Goal: Information Seeking & Learning: Get advice/opinions

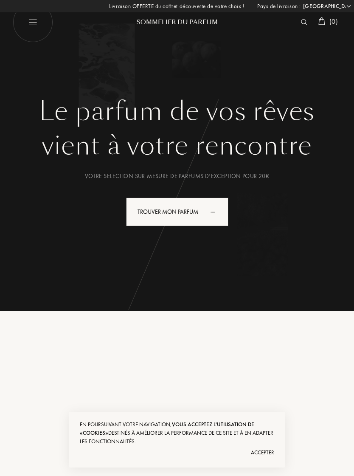
select select "FR"
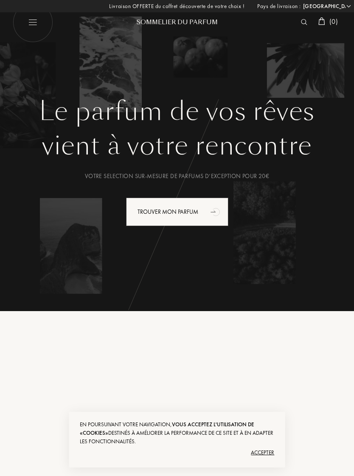
click at [301, 21] on img at bounding box center [304, 22] width 6 height 6
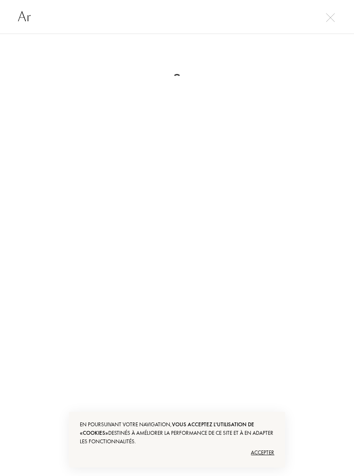
type input "A"
type input "Oud royal"
click at [327, 20] on img at bounding box center [330, 17] width 9 height 9
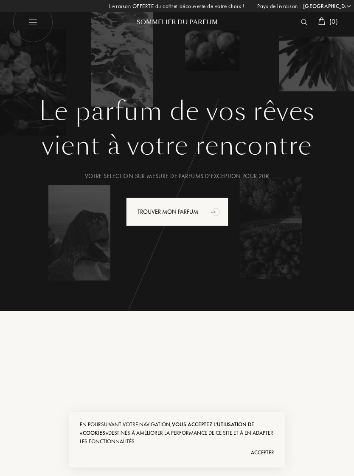
click at [32, 26] on img at bounding box center [33, 22] width 40 height 40
select select "FR"
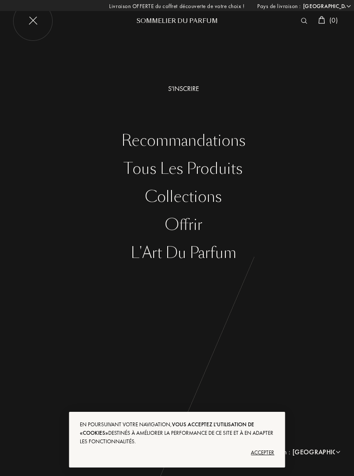
click at [230, 174] on div "Tous les produits" at bounding box center [183, 168] width 341 height 17
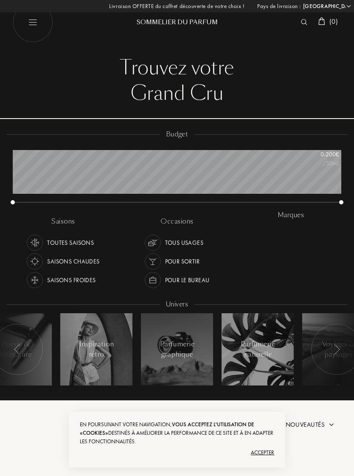
select select "FR"
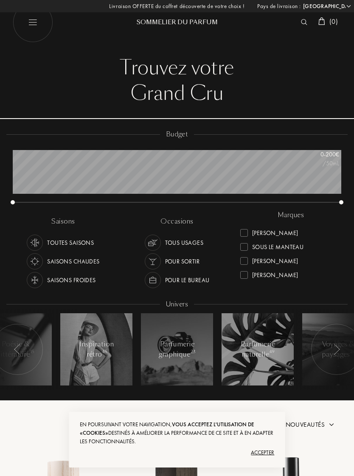
click at [39, 23] on img at bounding box center [33, 22] width 40 height 40
select select "FR"
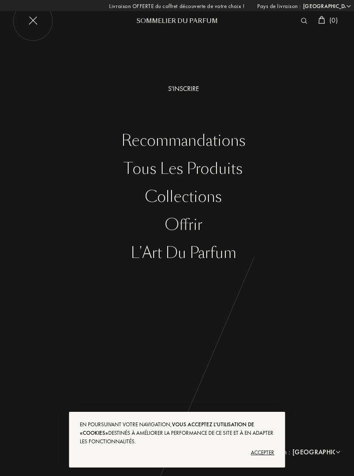
click at [222, 190] on div "Collections" at bounding box center [183, 196] width 341 height 17
click at [298, 24] on div at bounding box center [306, 20] width 17 height 11
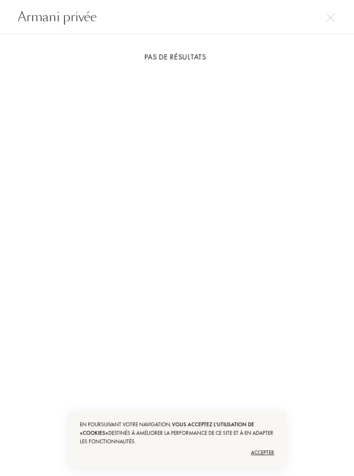
type input "Armani privée"
click at [345, 12] on input "Armani privée" at bounding box center [177, 16] width 354 height 19
click at [322, 25] on input "Armani privée" at bounding box center [177, 16] width 354 height 19
click at [312, 22] on input "Armani privée" at bounding box center [177, 16] width 354 height 19
click at [316, 14] on input "Armani privée" at bounding box center [177, 16] width 354 height 19
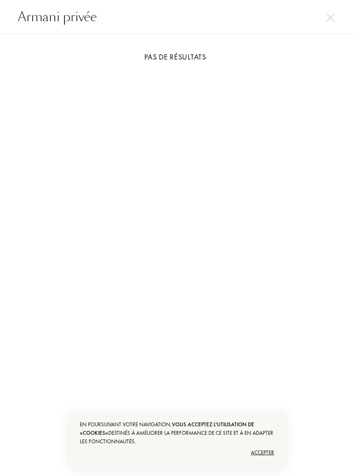
click at [326, 18] on img at bounding box center [330, 17] width 9 height 9
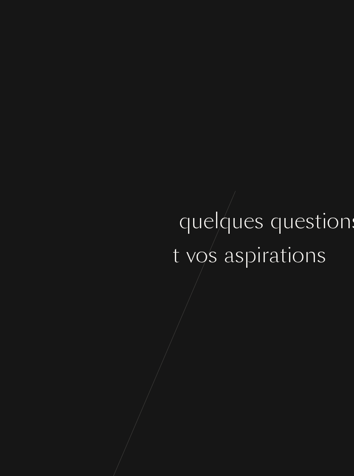
click at [289, 239] on div "i" at bounding box center [289, 255] width 5 height 32
click at [297, 205] on div "C o m m e n ç o n s p a r q u e l q u e s q u e s t i o n s s u r v o s g o û t…" at bounding box center [177, 238] width 354 height 476
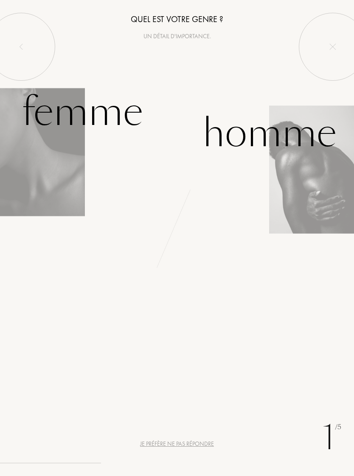
click at [278, 125] on div "Homme" at bounding box center [270, 132] width 134 height 57
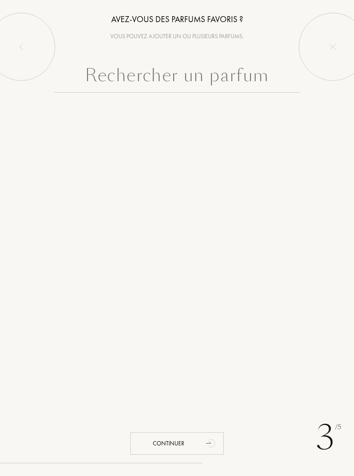
click at [244, 88] on input "text" at bounding box center [177, 77] width 247 height 31
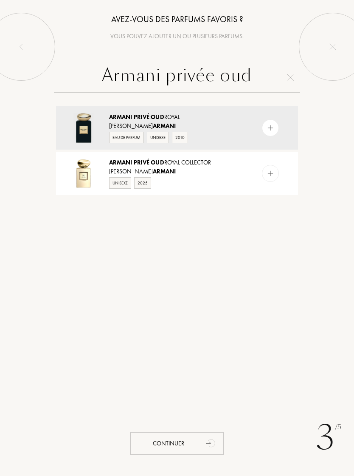
type input "Armani privée oud"
click at [269, 125] on img at bounding box center [271, 128] width 8 height 8
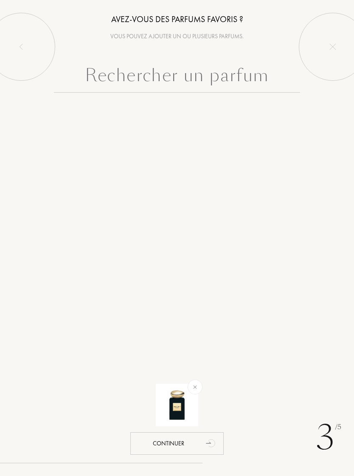
click at [199, 443] on div "Continuer" at bounding box center [176, 443] width 93 height 23
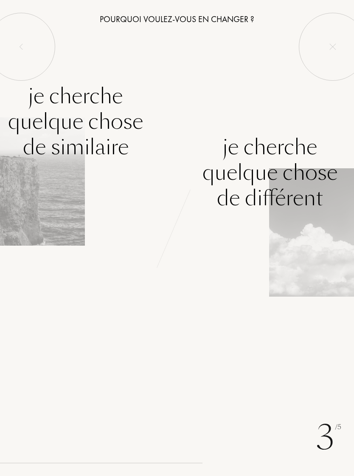
click at [67, 206] on div "Je cherche quelque chose de similaire" at bounding box center [88, 146] width 177 height 127
click at [99, 139] on div "Je cherche quelque chose de similaire" at bounding box center [75, 121] width 135 height 76
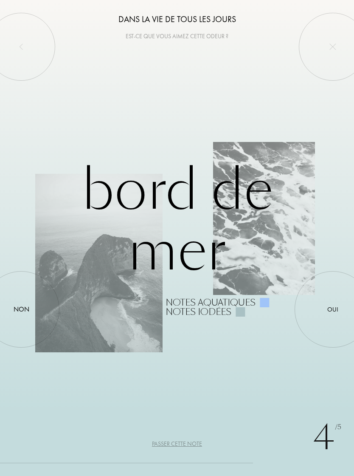
click at [333, 309] on div at bounding box center [333, 309] width 0 height 0
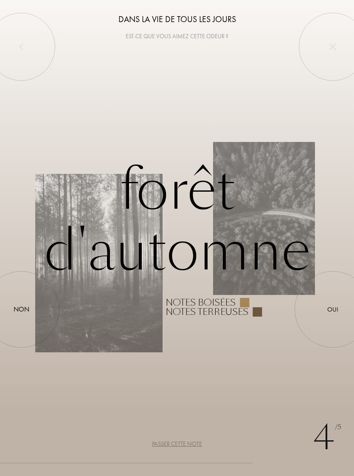
click at [333, 309] on div at bounding box center [333, 309] width 0 height 0
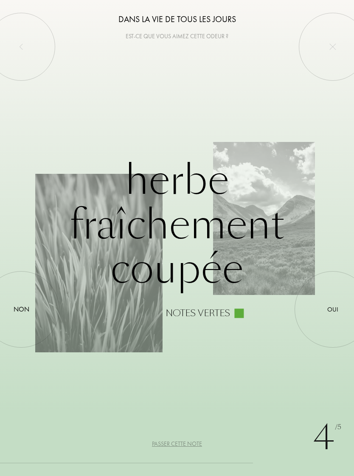
click at [330, 307] on div "Oui" at bounding box center [332, 309] width 11 height 10
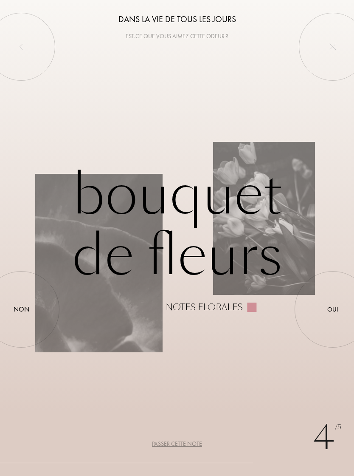
click at [330, 309] on div "Oui" at bounding box center [332, 309] width 11 height 10
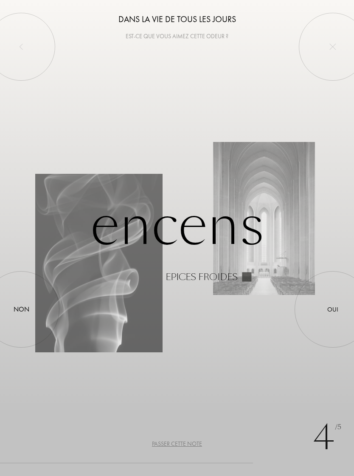
click at [331, 307] on div "Oui" at bounding box center [332, 309] width 11 height 10
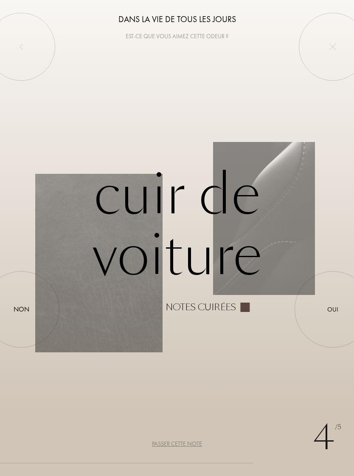
click at [332, 306] on div "Oui" at bounding box center [332, 309] width 11 height 10
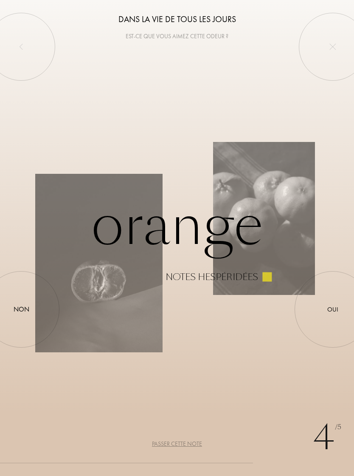
click at [330, 307] on div "Oui" at bounding box center [332, 309] width 11 height 10
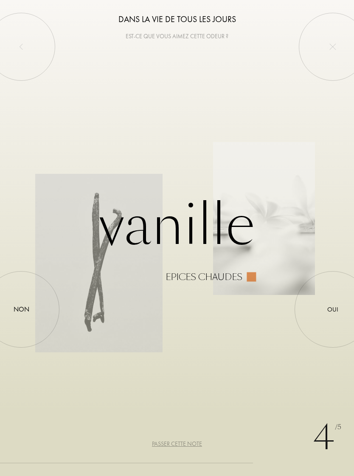
click at [333, 306] on div "Oui" at bounding box center [332, 309] width 11 height 10
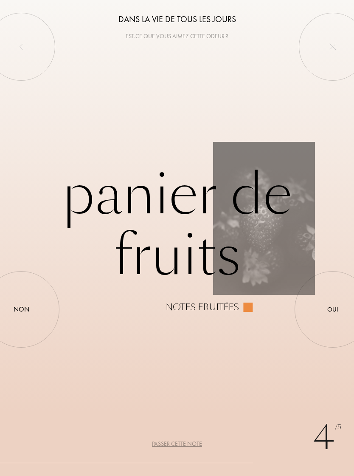
click at [332, 305] on div "Oui" at bounding box center [332, 309] width 11 height 10
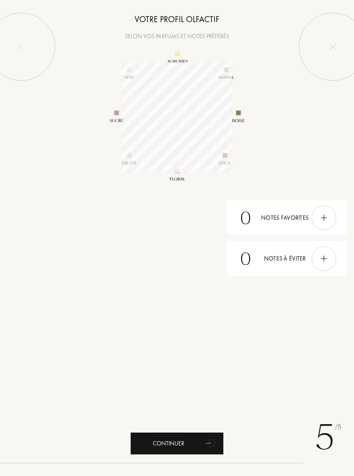
scroll to position [110, 110]
click at [200, 446] on div "Continuer" at bounding box center [176, 443] width 93 height 23
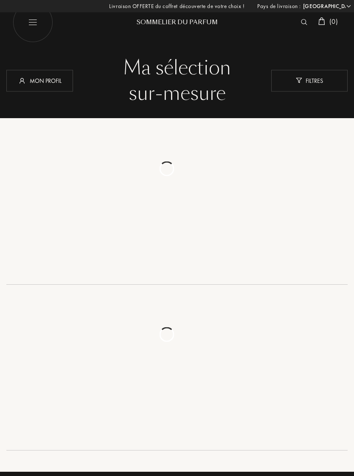
select select "FR"
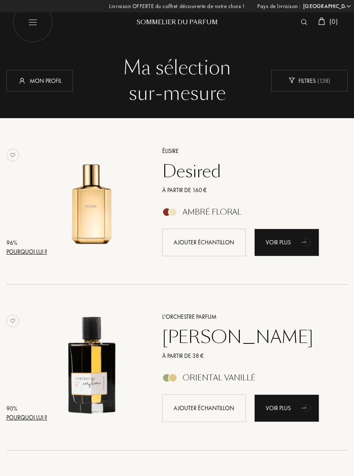
click at [53, 82] on div "Mon profil" at bounding box center [39, 81] width 67 height 22
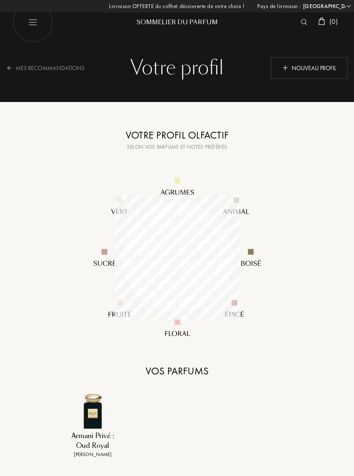
select select "FR"
click at [93, 411] on img at bounding box center [92, 410] width 35 height 35
click at [104, 414] on img at bounding box center [92, 410] width 35 height 35
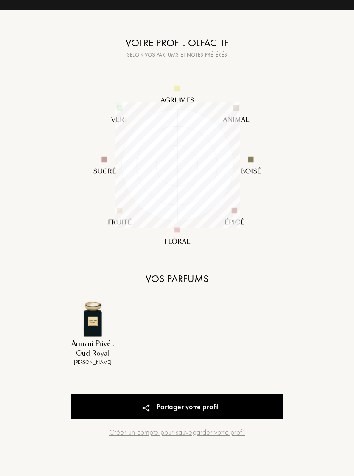
scroll to position [117, 0]
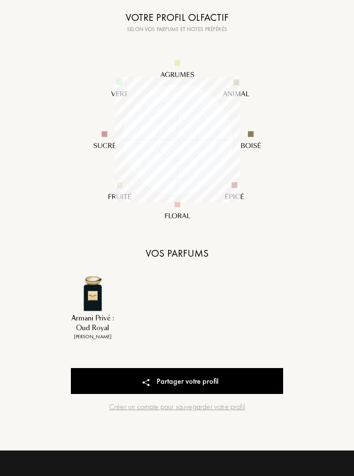
click at [94, 306] on img at bounding box center [92, 293] width 35 height 35
click at [104, 298] on img at bounding box center [92, 293] width 35 height 35
click at [94, 303] on img at bounding box center [92, 293] width 35 height 35
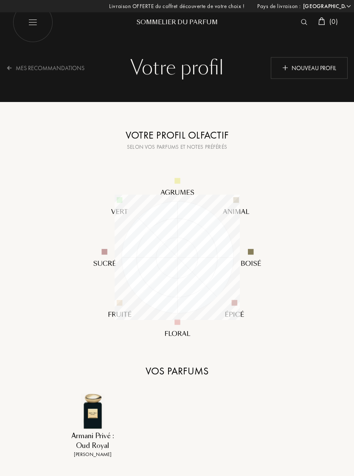
click at [298, 17] on div at bounding box center [306, 22] width 17 height 11
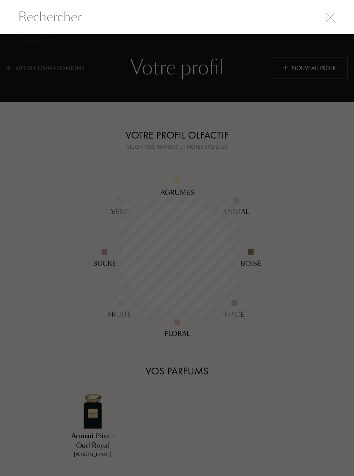
click at [281, 94] on div at bounding box center [177, 255] width 354 height 442
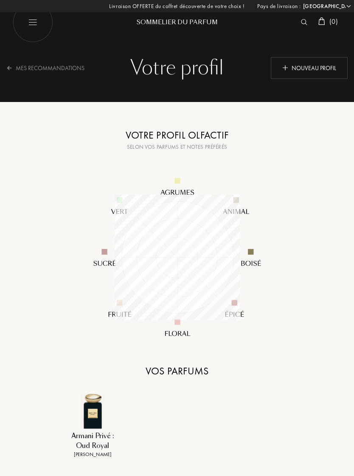
click at [37, 34] on img at bounding box center [33, 22] width 40 height 40
select select "FR"
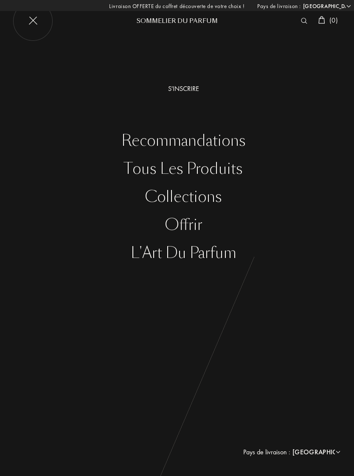
click at [225, 141] on div "Recommandations" at bounding box center [183, 140] width 341 height 17
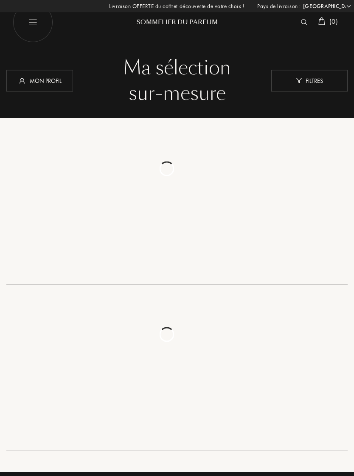
select select "FR"
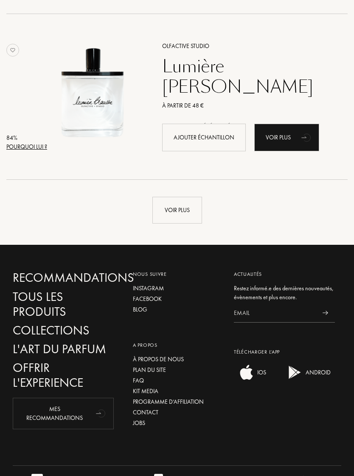
scroll to position [1623, 0]
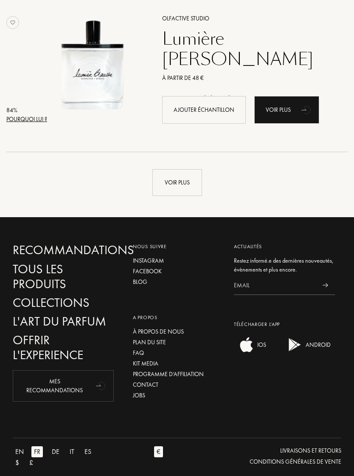
click at [183, 185] on div "Voir plus" at bounding box center [177, 182] width 50 height 27
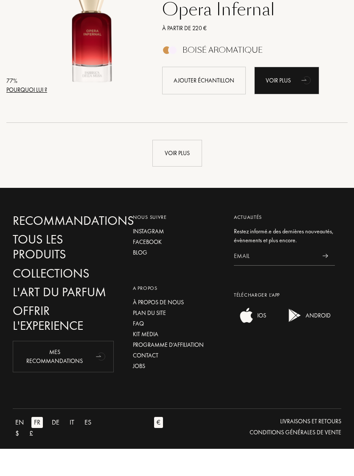
scroll to position [3290, 0]
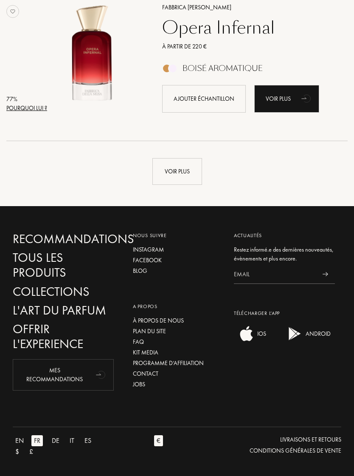
click at [189, 181] on div "Voir plus" at bounding box center [177, 171] width 50 height 27
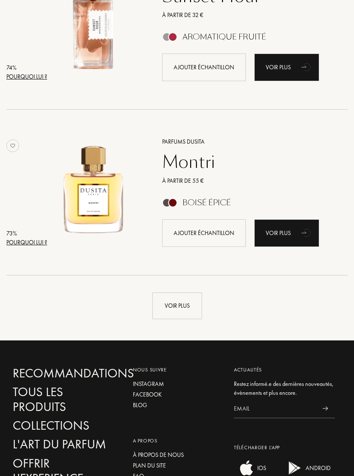
scroll to position [4935, 0]
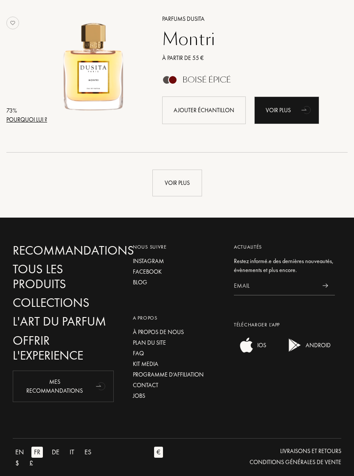
click at [186, 188] on div "Voir plus" at bounding box center [177, 182] width 50 height 27
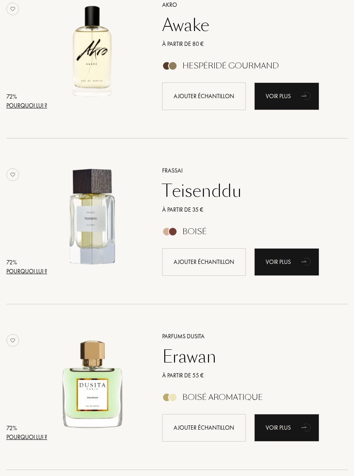
scroll to position [6500, 0]
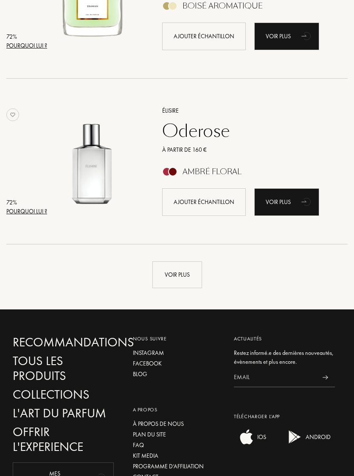
click at [181, 272] on div "Voir plus" at bounding box center [177, 274] width 50 height 27
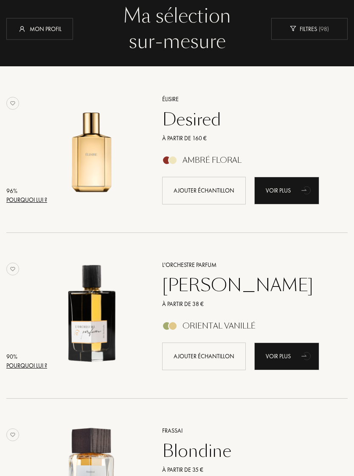
scroll to position [0, 0]
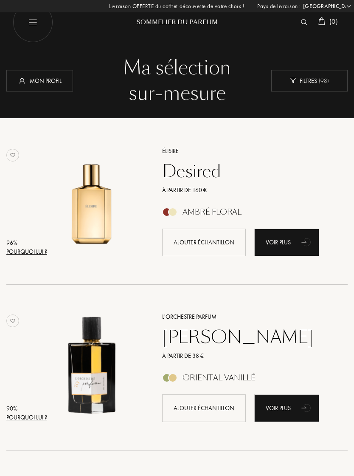
click at [301, 27] on div at bounding box center [306, 22] width 17 height 11
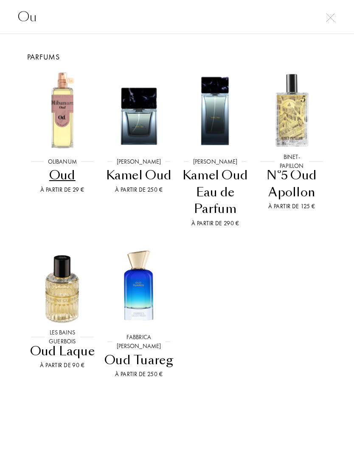
type input "O"
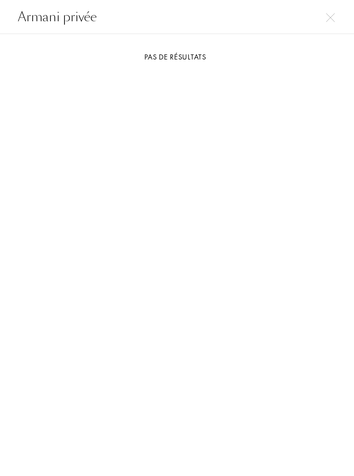
type input "Armani privée"
click at [329, 17] on img at bounding box center [330, 17] width 9 height 9
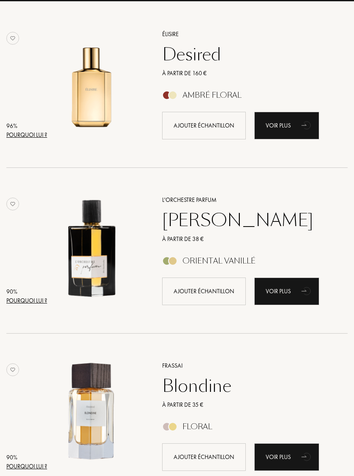
scroll to position [226, 0]
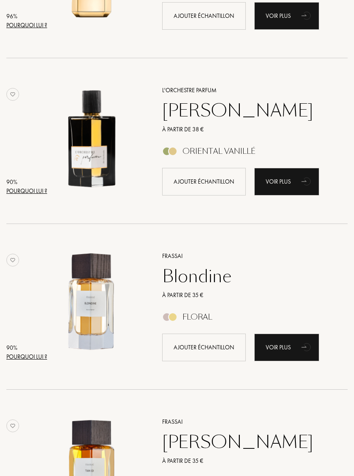
click at [281, 183] on div "Voir plus" at bounding box center [286, 182] width 65 height 28
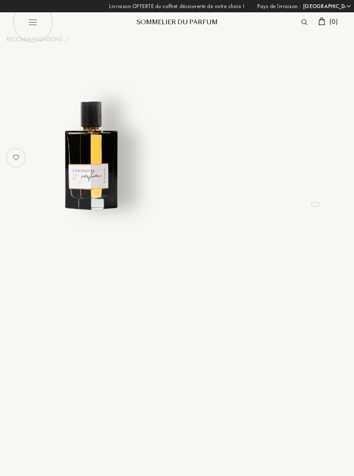
select select "FR"
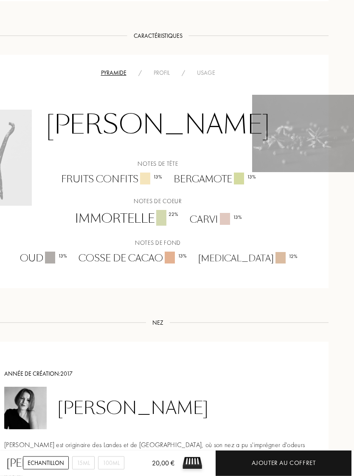
scroll to position [524, 0]
